Goal: Task Accomplishment & Management: Use online tool/utility

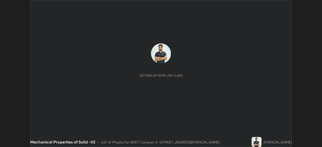
scroll to position [147, 322]
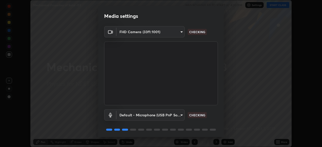
click at [178, 115] on body "Erase all Mechanical Properties of Solid -03 WAS SCHEDULED TO START AT 4:30 PM …" at bounding box center [161, 73] width 322 height 147
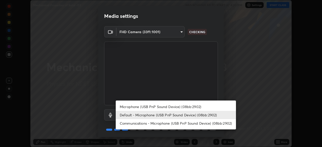
click at [177, 106] on li "Microphone (USB PnP Sound Device) (08bb:2902)" at bounding box center [176, 107] width 120 height 8
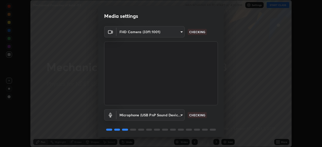
click at [174, 116] on body "Erase all Mechanical Properties of Solid -03 WAS SCHEDULED TO START AT 4:30 PM …" at bounding box center [161, 73] width 322 height 147
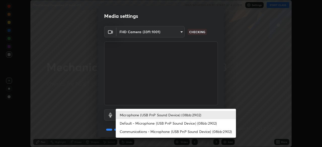
click at [171, 126] on li "Default - Microphone (USB PnP Sound Device) (08bb:2902)" at bounding box center [176, 123] width 120 height 8
type input "default"
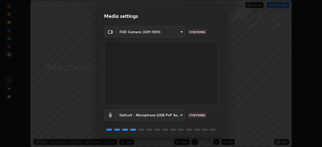
scroll to position [18, 0]
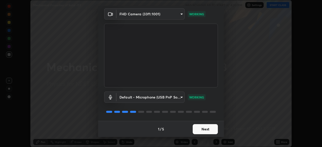
click at [209, 129] on button "Next" at bounding box center [204, 129] width 25 height 10
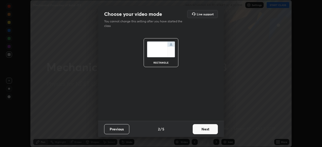
click at [209, 129] on button "Next" at bounding box center [204, 129] width 25 height 10
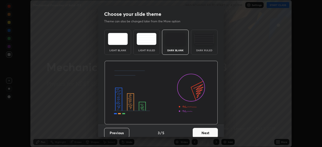
click at [209, 131] on button "Next" at bounding box center [204, 133] width 25 height 10
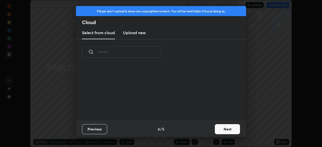
scroll to position [56, 161]
click at [219, 130] on button "Next" at bounding box center [227, 129] width 25 height 10
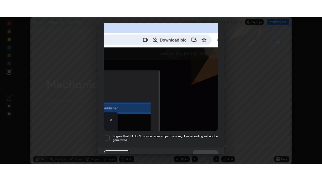
scroll to position [120, 0]
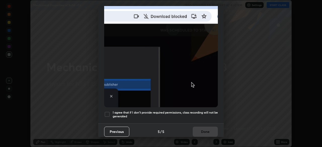
click at [107, 112] on div at bounding box center [107, 114] width 6 height 6
click at [203, 129] on button "Done" at bounding box center [204, 132] width 25 height 10
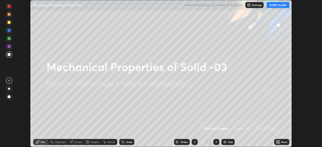
click at [282, 6] on button "START CLASS" at bounding box center [277, 5] width 23 height 6
click at [283, 142] on div "More" at bounding box center [284, 142] width 6 height 3
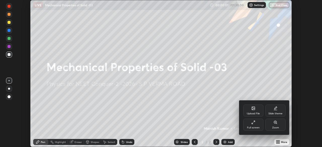
click at [259, 125] on div "Full screen" at bounding box center [253, 125] width 20 height 12
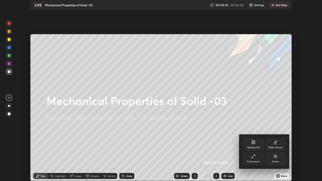
scroll to position [181, 322]
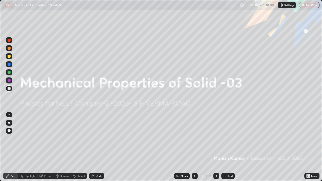
click at [232, 147] on div "Add" at bounding box center [230, 176] width 5 height 3
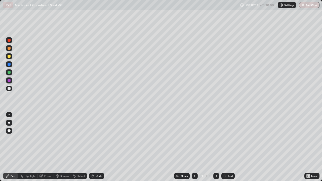
click at [11, 58] on div at bounding box center [9, 56] width 6 height 6
click at [229, 147] on div "Add" at bounding box center [230, 176] width 5 height 3
click at [13, 88] on div at bounding box center [9, 88] width 8 height 8
click at [99, 147] on div "Undo" at bounding box center [96, 176] width 15 height 6
click at [98, 147] on div "Undo" at bounding box center [96, 176] width 15 height 6
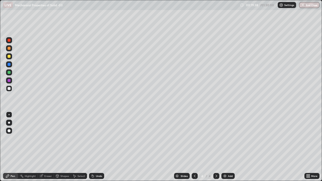
click at [227, 147] on div "Add" at bounding box center [227, 176] width 13 height 6
click at [9, 48] on div at bounding box center [9, 48] width 3 height 3
click at [229, 147] on div "Add" at bounding box center [230, 176] width 5 height 3
click at [11, 89] on div at bounding box center [9, 88] width 6 height 6
click at [9, 57] on div at bounding box center [9, 56] width 3 height 3
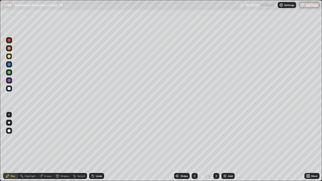
click at [227, 147] on div "Add" at bounding box center [227, 176] width 13 height 6
click at [11, 90] on div at bounding box center [9, 88] width 6 height 6
click at [10, 49] on div at bounding box center [9, 48] width 3 height 3
click at [9, 89] on div at bounding box center [9, 88] width 3 height 3
click at [193, 147] on icon at bounding box center [194, 176] width 4 height 4
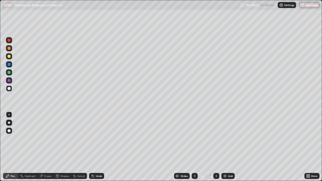
click at [218, 147] on div at bounding box center [216, 176] width 6 height 6
click at [9, 56] on div at bounding box center [9, 56] width 3 height 3
click at [10, 40] on div at bounding box center [9, 40] width 3 height 3
click at [9, 64] on div at bounding box center [9, 64] width 3 height 3
click at [9, 88] on div at bounding box center [9, 88] width 3 height 3
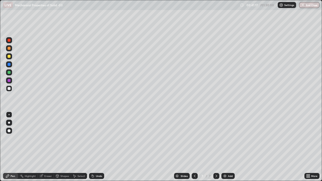
click at [101, 147] on div "Undo" at bounding box center [99, 176] width 6 height 3
click at [102, 147] on div "Undo" at bounding box center [96, 176] width 15 height 6
click at [9, 55] on div at bounding box center [9, 56] width 3 height 3
click at [228, 147] on div "Add" at bounding box center [230, 176] width 5 height 3
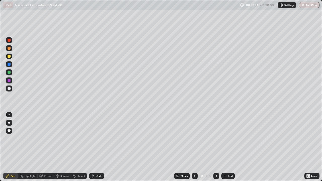
click at [9, 88] on div at bounding box center [9, 88] width 3 height 3
click at [98, 147] on div "Undo" at bounding box center [99, 176] width 6 height 3
click at [99, 147] on div "Undo" at bounding box center [99, 176] width 6 height 3
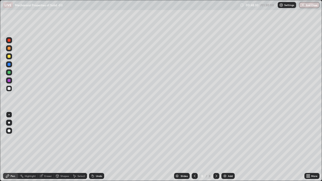
click at [100, 147] on div "Undo" at bounding box center [96, 176] width 15 height 6
click at [233, 147] on div "Add" at bounding box center [227, 176] width 13 height 6
click at [11, 57] on div at bounding box center [9, 56] width 6 height 6
click at [10, 73] on div at bounding box center [9, 72] width 3 height 3
click at [10, 89] on div at bounding box center [9, 88] width 3 height 3
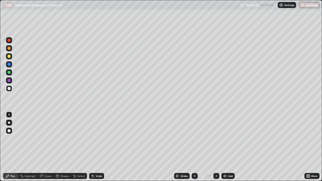
click at [11, 74] on div at bounding box center [9, 72] width 6 height 6
click at [194, 147] on icon at bounding box center [194, 176] width 4 height 4
click at [195, 147] on div at bounding box center [194, 176] width 6 height 6
click at [216, 147] on icon at bounding box center [216, 176] width 4 height 4
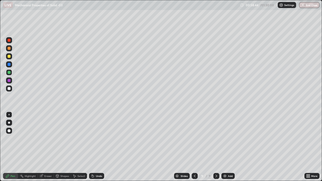
click at [216, 147] on icon at bounding box center [216, 176] width 4 height 4
click at [231, 147] on div "Add" at bounding box center [230, 176] width 5 height 3
click at [10, 89] on div at bounding box center [9, 88] width 3 height 3
click at [10, 50] on div at bounding box center [9, 48] width 6 height 6
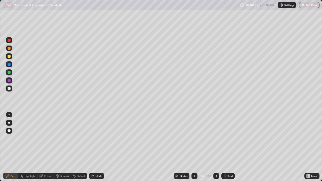
click at [229, 147] on div "Add" at bounding box center [230, 176] width 5 height 3
click at [10, 88] on div at bounding box center [9, 88] width 3 height 3
click at [11, 49] on div at bounding box center [9, 48] width 6 height 6
click at [100, 147] on div "Undo" at bounding box center [99, 176] width 6 height 3
click at [99, 147] on div "Undo" at bounding box center [99, 176] width 6 height 3
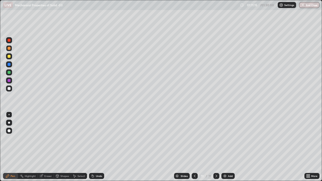
click at [96, 147] on div "Undo" at bounding box center [96, 176] width 15 height 6
click at [227, 147] on div "Add" at bounding box center [227, 176] width 13 height 6
click at [194, 147] on icon at bounding box center [194, 176] width 4 height 4
click at [226, 147] on div "Add" at bounding box center [227, 176] width 13 height 6
click at [10, 89] on div at bounding box center [9, 88] width 3 height 3
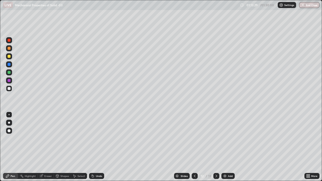
click at [99, 147] on div "Undo" at bounding box center [99, 176] width 6 height 3
click at [98, 147] on div "Undo" at bounding box center [96, 176] width 15 height 6
click at [10, 57] on div at bounding box center [9, 56] width 3 height 3
click at [10, 88] on div at bounding box center [9, 88] width 3 height 3
click at [11, 49] on div at bounding box center [9, 48] width 6 height 6
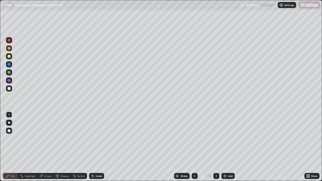
click at [9, 72] on div at bounding box center [9, 72] width 3 height 3
click at [9, 40] on div at bounding box center [9, 40] width 3 height 3
click at [315, 6] on button "End Class" at bounding box center [309, 5] width 20 height 6
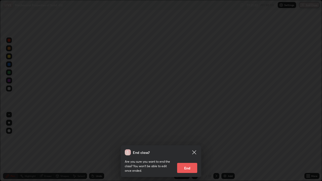
click at [190, 147] on button "End" at bounding box center [187, 168] width 20 height 10
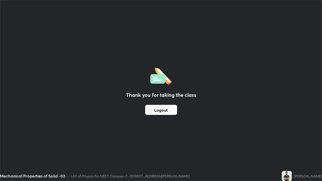
click at [165, 110] on button "Logout" at bounding box center [161, 110] width 32 height 10
